Goal: Transaction & Acquisition: Purchase product/service

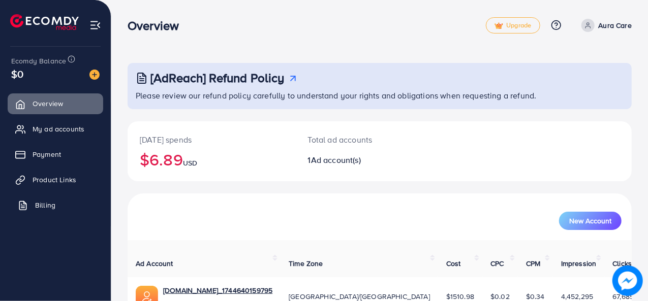
click at [38, 201] on span "Billing" at bounding box center [45, 205] width 20 height 10
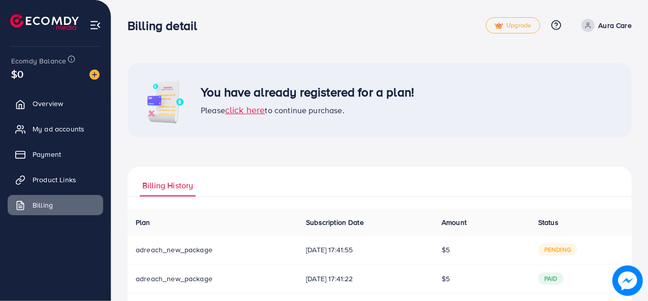
click at [248, 109] on span "click here" at bounding box center [245, 110] width 40 height 13
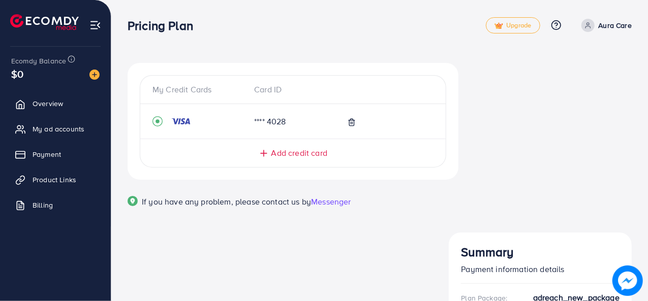
click at [306, 149] on span "Add credit card" at bounding box center [299, 153] width 56 height 12
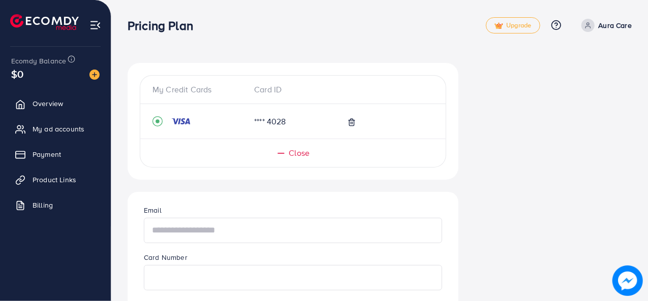
click at [199, 233] on input "text" at bounding box center [293, 230] width 298 height 25
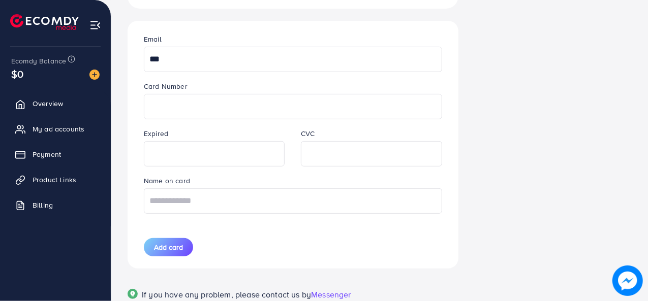
scroll to position [171, 0]
type input "**********"
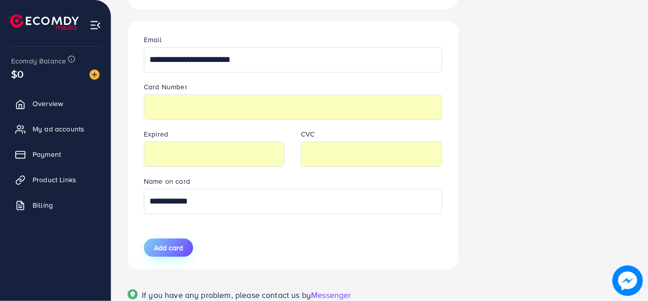
click at [168, 250] on span "Add card" at bounding box center [168, 248] width 29 height 10
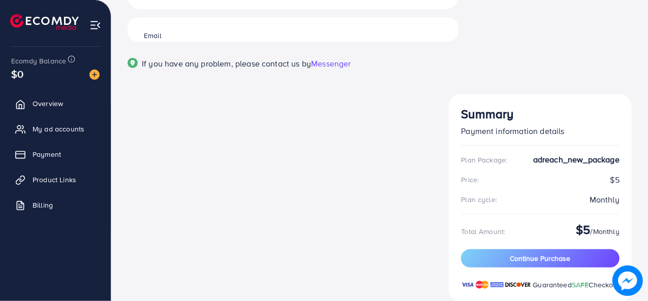
scroll to position [8, 0]
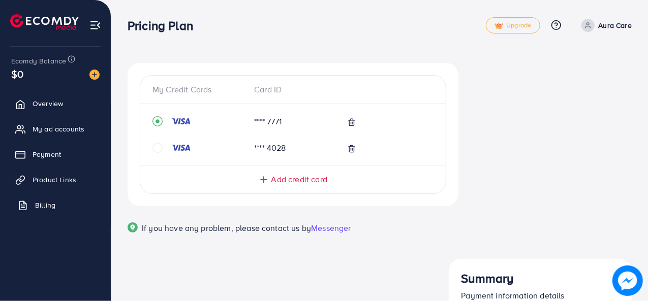
click at [51, 208] on span "Billing" at bounding box center [45, 205] width 20 height 10
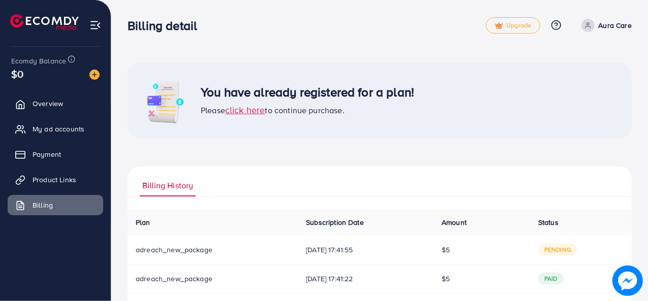
click at [556, 253] on span "pending" at bounding box center [557, 250] width 39 height 12
drag, startPoint x: 620, startPoint y: 241, endPoint x: 162, endPoint y: 248, distance: 458.9
click at [162, 248] on span "adreach_new_package" at bounding box center [174, 250] width 77 height 10
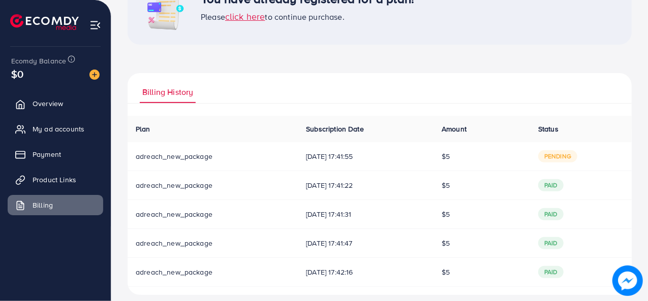
scroll to position [91, 0]
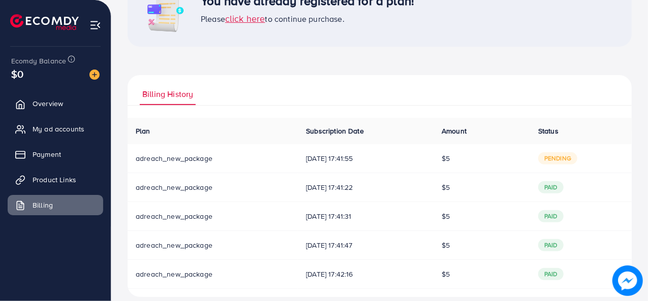
click at [247, 16] on span "click here" at bounding box center [245, 18] width 40 height 13
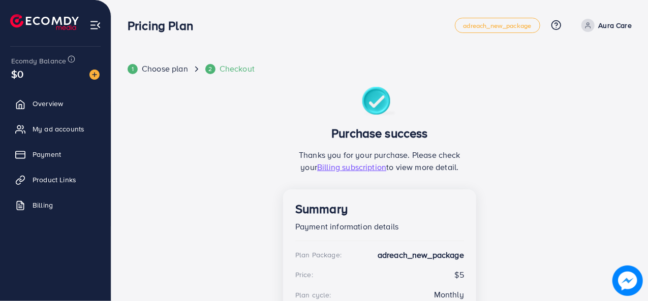
scroll to position [102, 0]
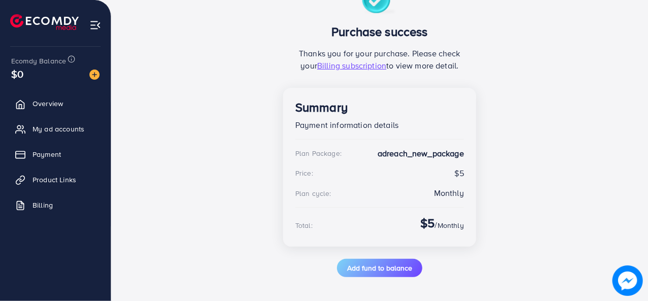
drag, startPoint x: 199, startPoint y: 149, endPoint x: 132, endPoint y: 165, distance: 68.4
click at [132, 165] on div "1 Choose plan 2 Checkout Purchase success Thanks you for your purchase. Please …" at bounding box center [380, 119] width 504 height 316
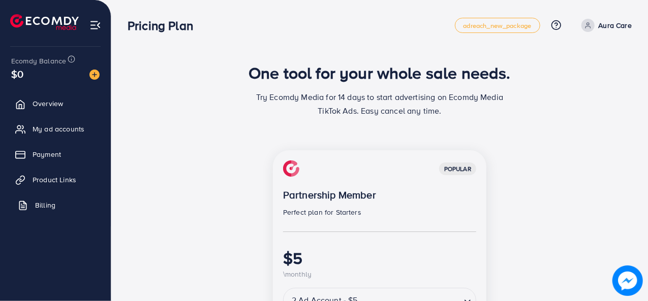
click at [55, 203] on link "Billing" at bounding box center [56, 205] width 96 height 20
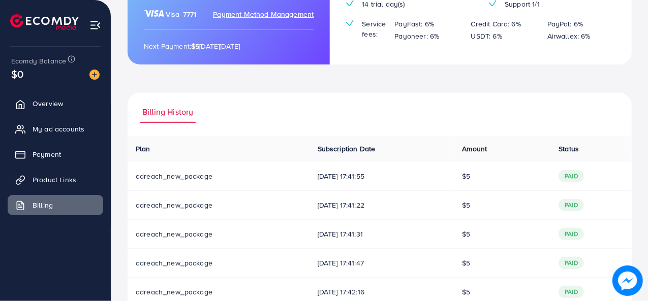
scroll to position [189, 0]
